Goal: Find specific page/section: Find specific page/section

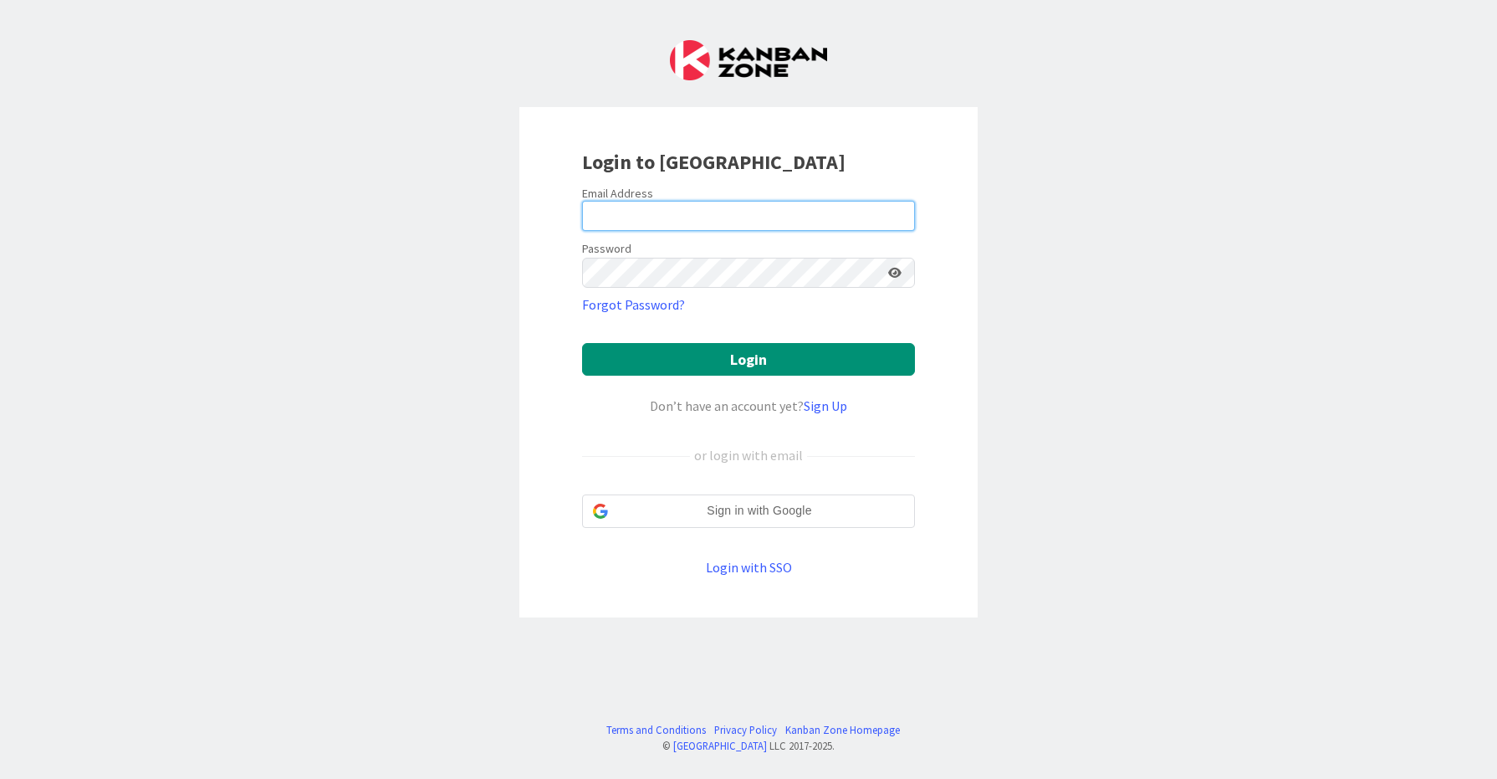
click at [656, 223] on input "email" at bounding box center [748, 216] width 333 height 30
type input "[EMAIL_ADDRESS][DOMAIN_NAME]"
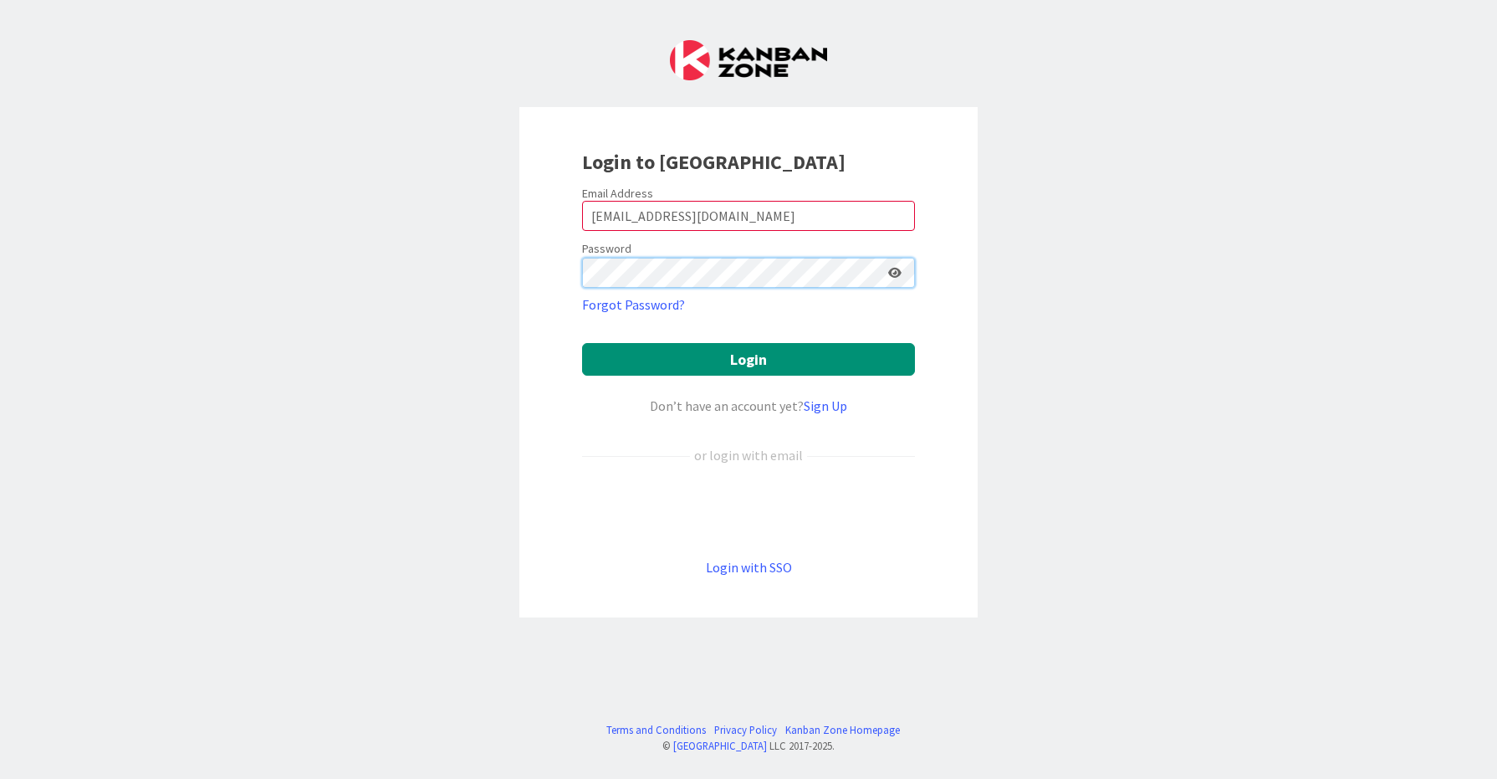
click at [582, 343] on button "Login" at bounding box center [748, 359] width 333 height 33
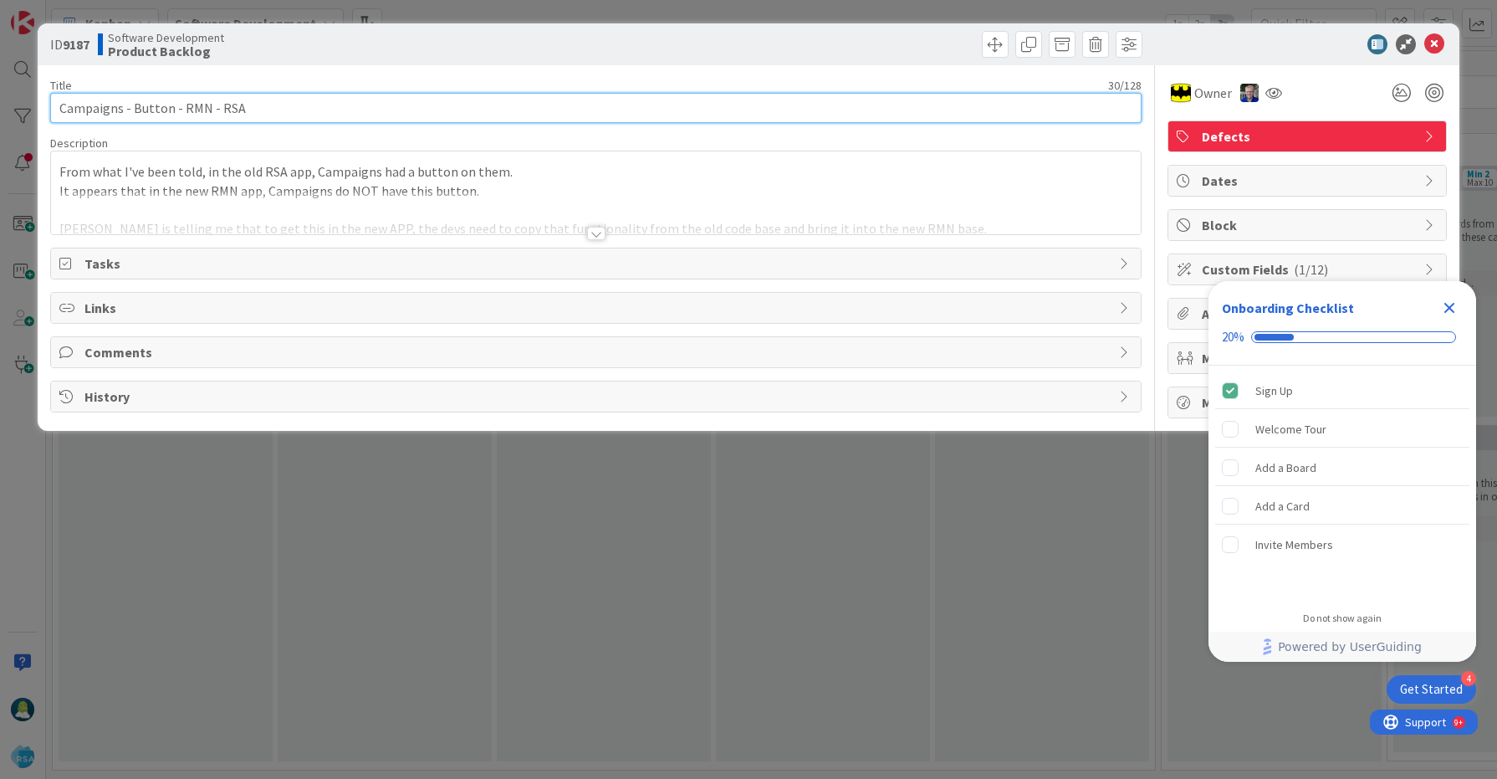
click at [94, 105] on input "Campaigns - Button - RMN - RSA" at bounding box center [596, 108] width 1092 height 30
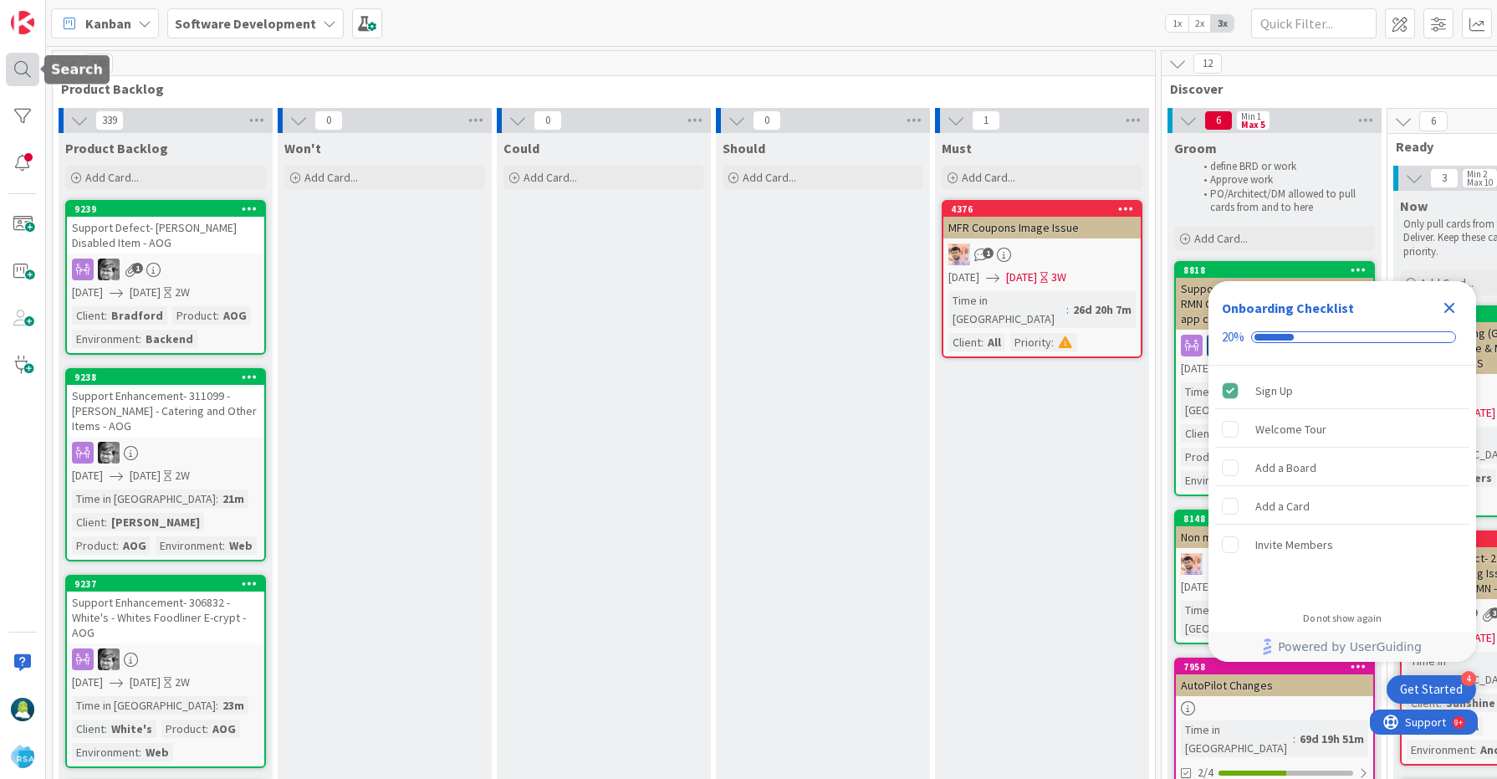
click at [25, 74] on div at bounding box center [22, 69] width 33 height 33
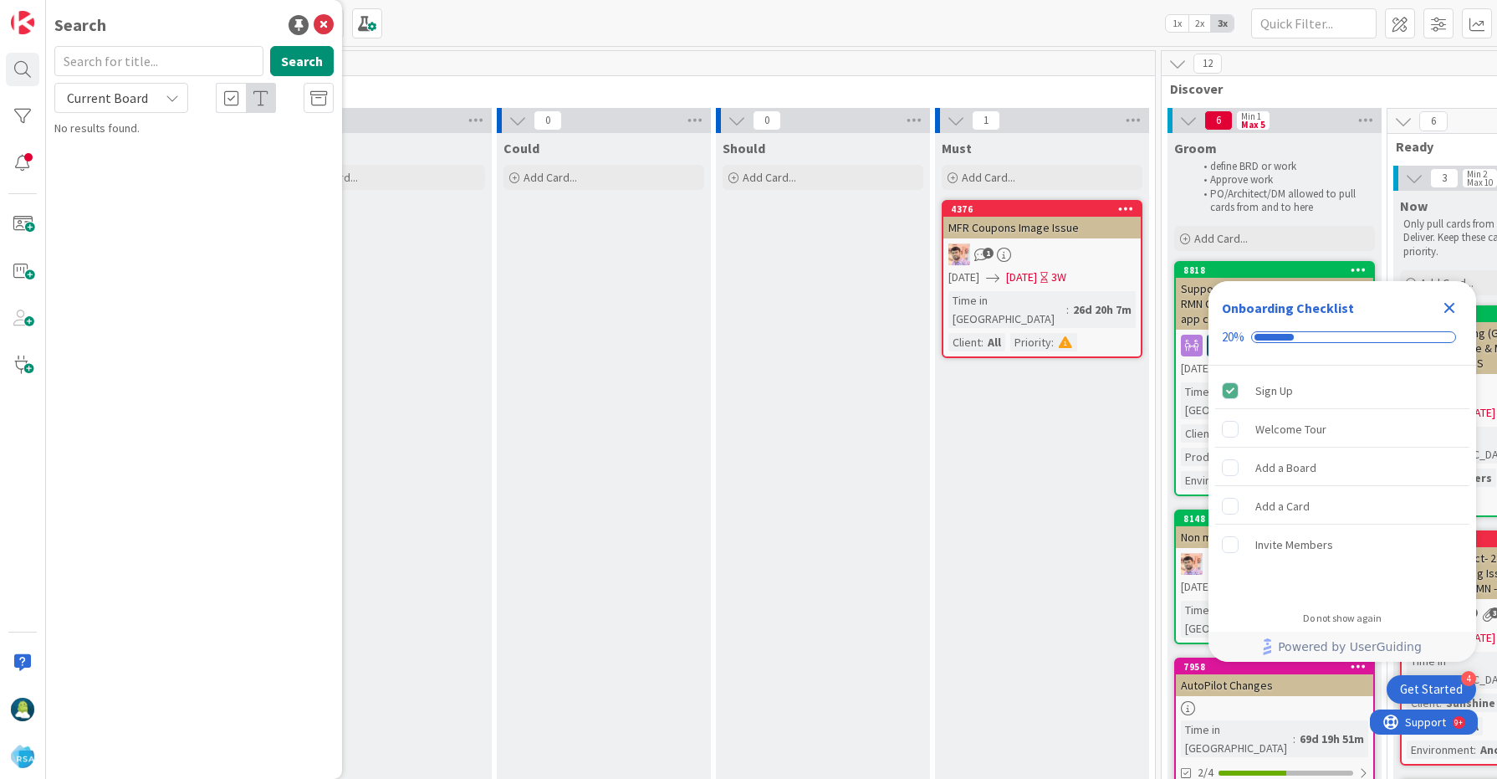
click at [170, 67] on input "text" at bounding box center [158, 61] width 209 height 30
type input "9187"
click at [186, 146] on span "Campaigns - Button - RMN - RSA" at bounding box center [196, 147] width 156 height 15
